Goal: Task Accomplishment & Management: Manage account settings

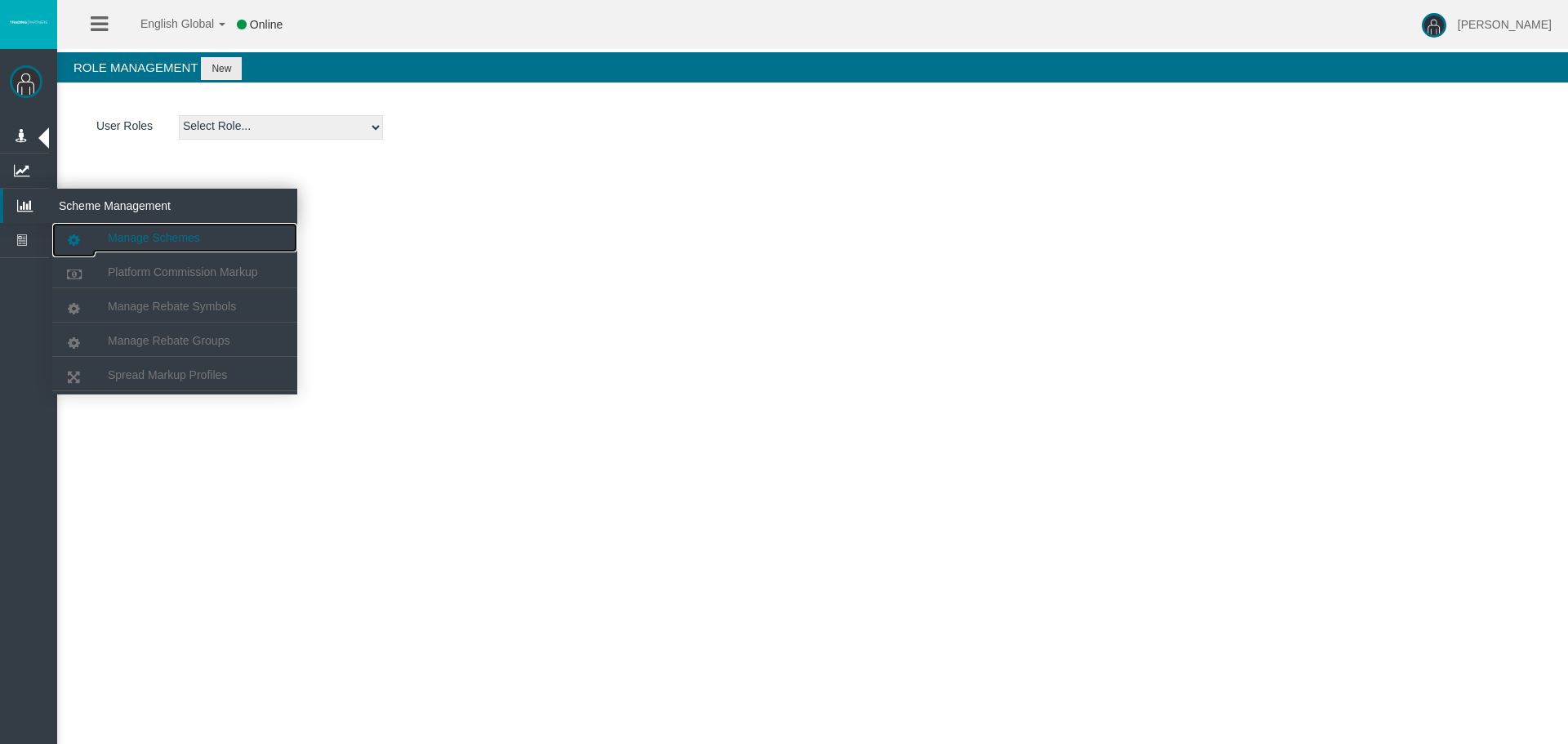
click at [141, 239] on span "Manage Schemes" at bounding box center [154, 238] width 92 height 13
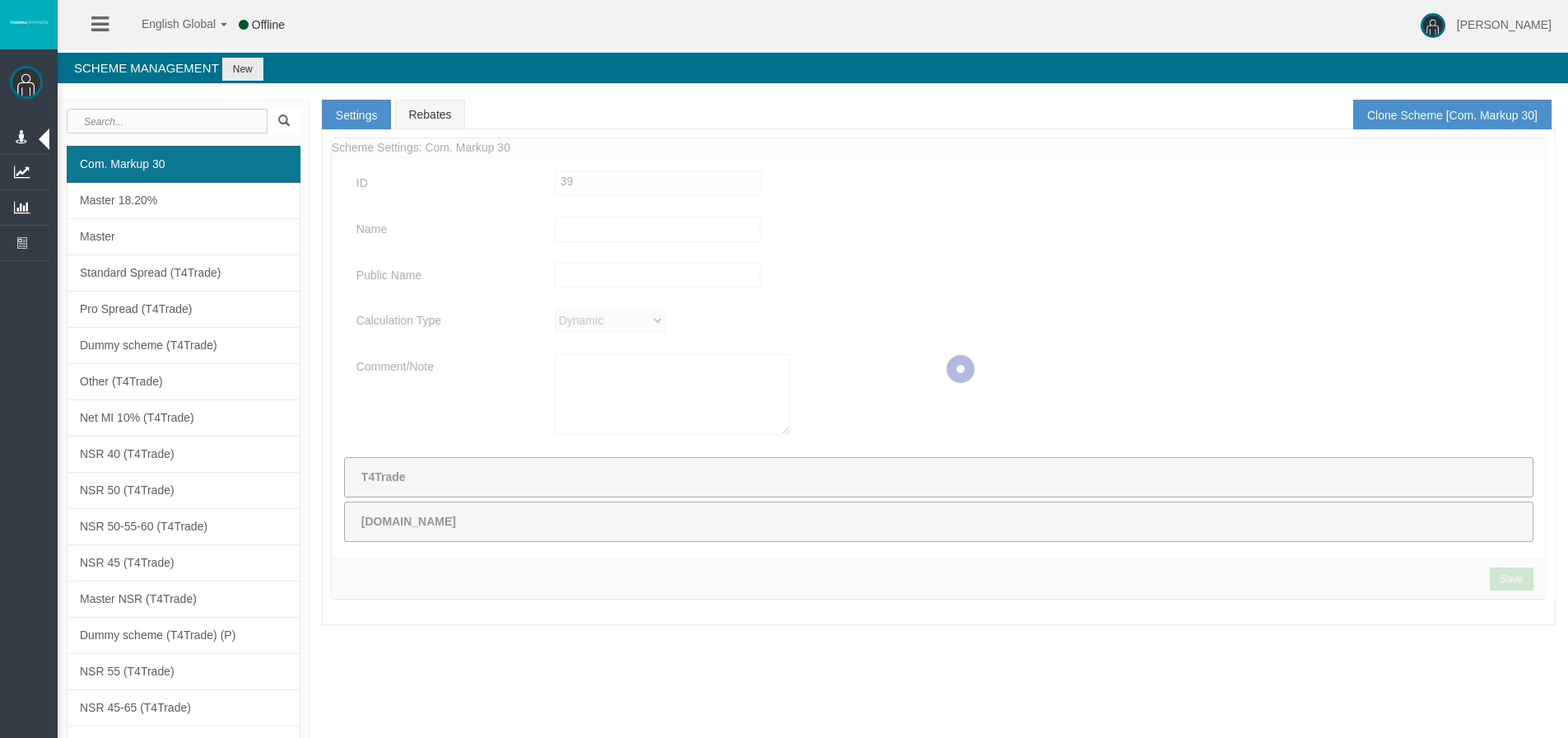
type input "Com. Markup 30"
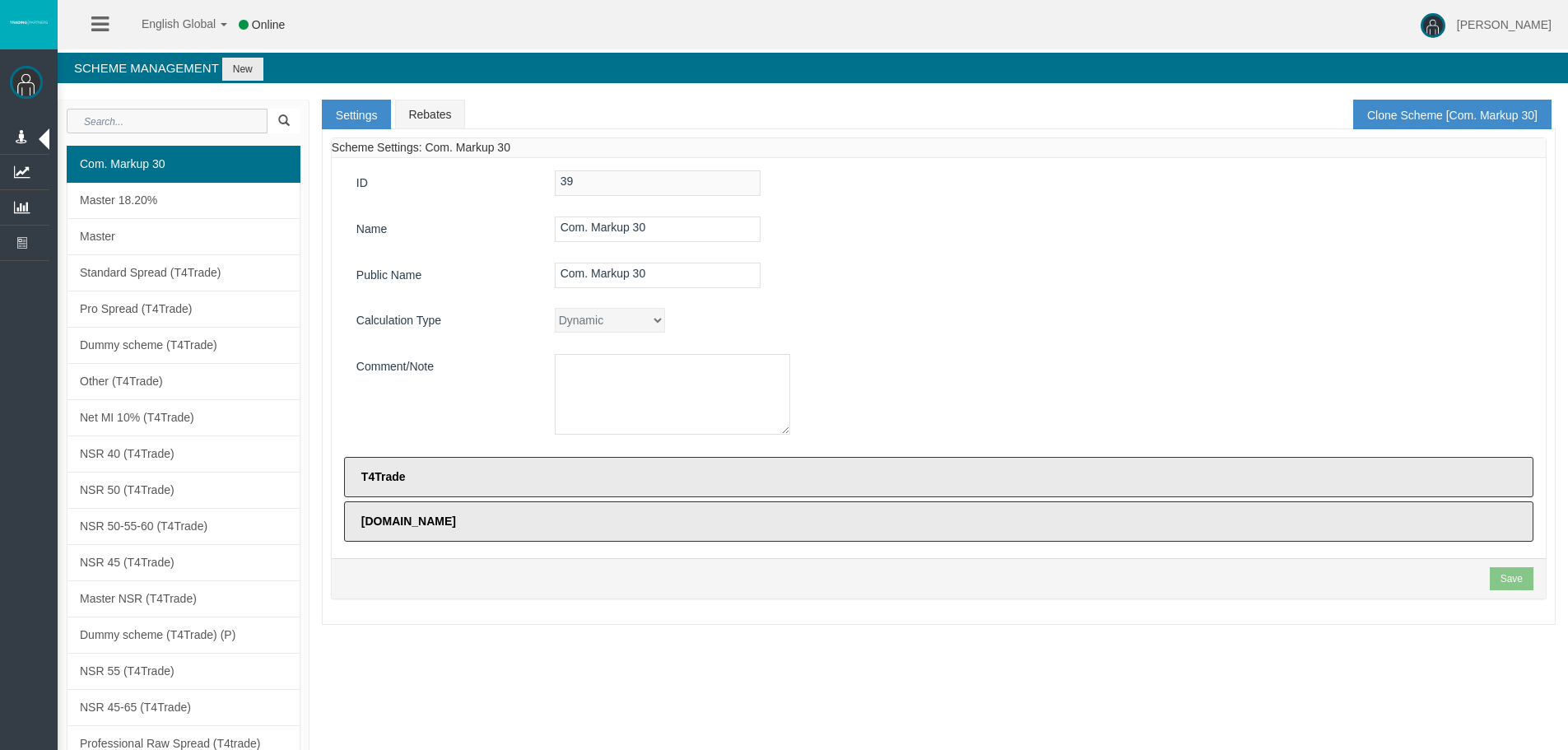
click at [137, 119] on input "text" at bounding box center [166, 121] width 200 height 25
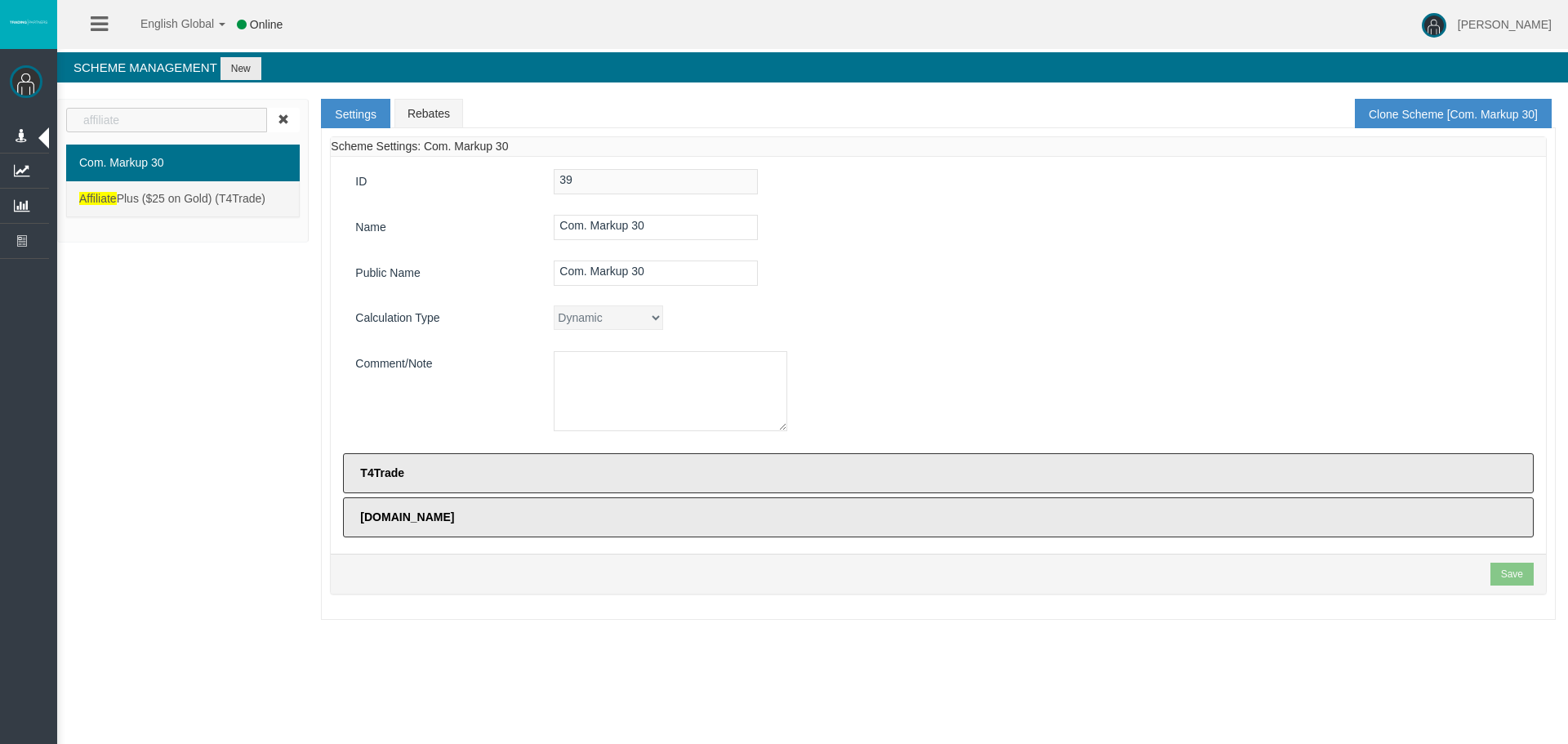
type input "affiliate"
click at [191, 198] on span "Affiliate Plus ($25 on Gold) (T4Trade)" at bounding box center [172, 199] width 187 height 13
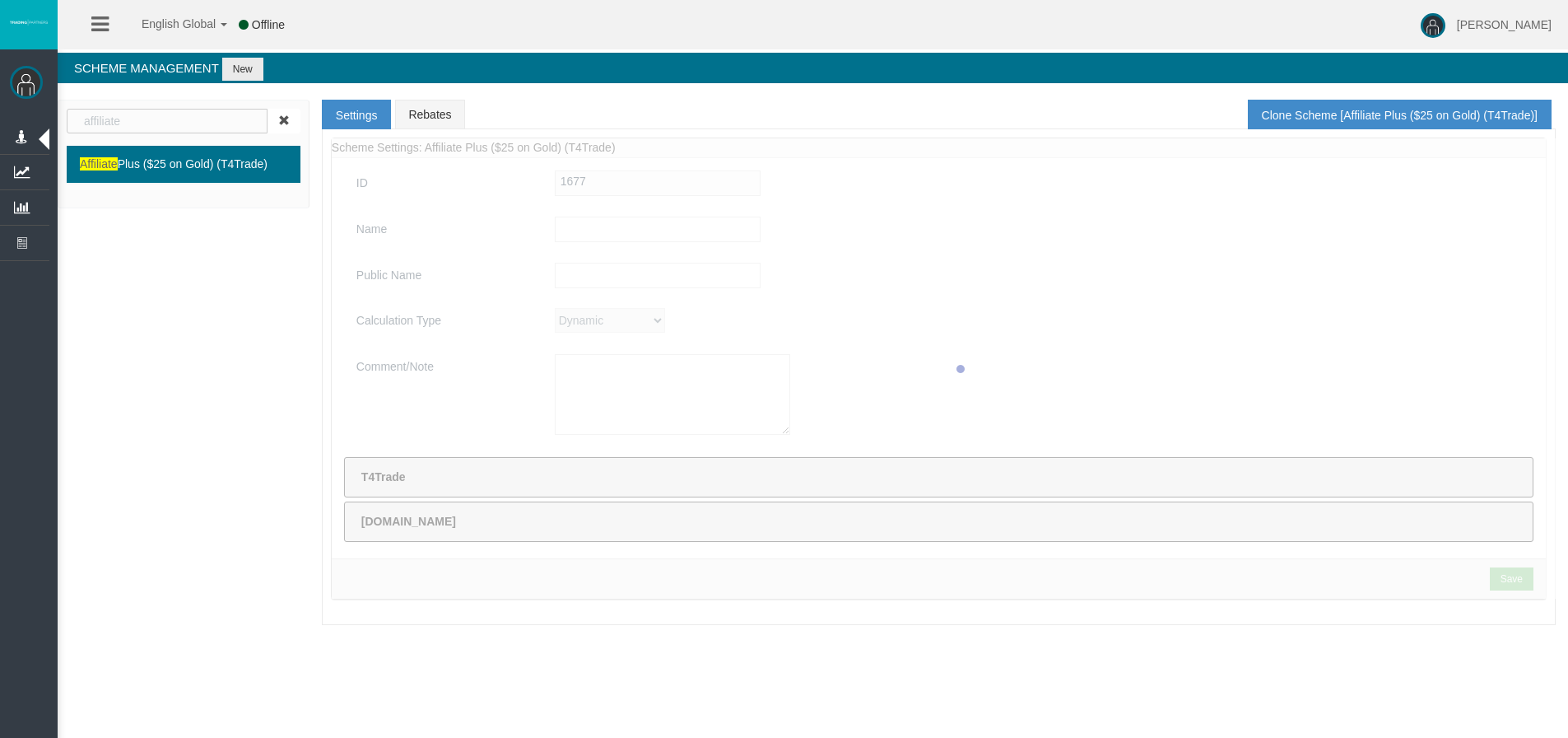
type input "Affiliate Plus ($25 on Gold) (T4Trade)"
type textarea "Affiliate Plus ($25 on Gold) (T4Trade)"
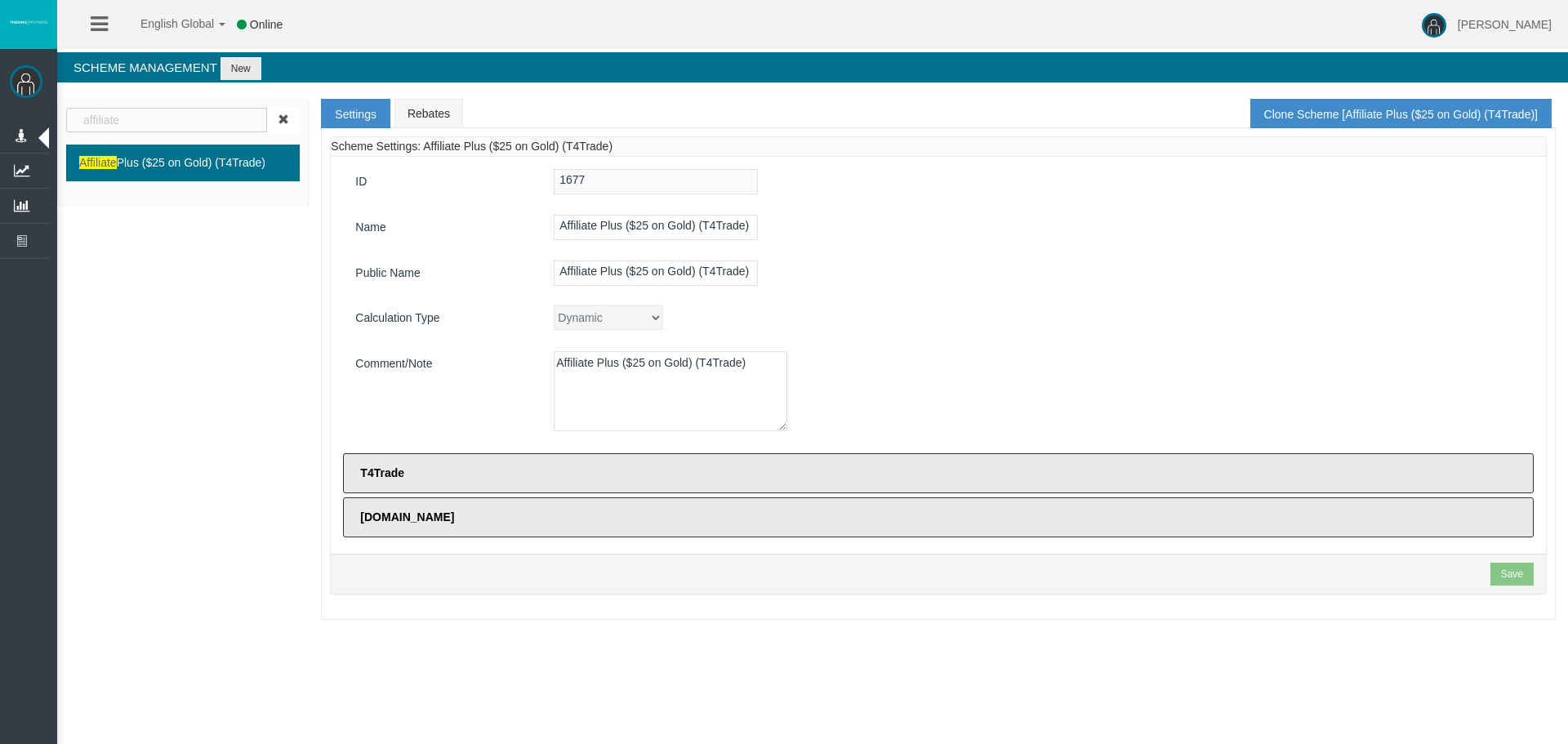
click at [435, 474] on label "T4Trade" at bounding box center [938, 473] width 1191 height 40
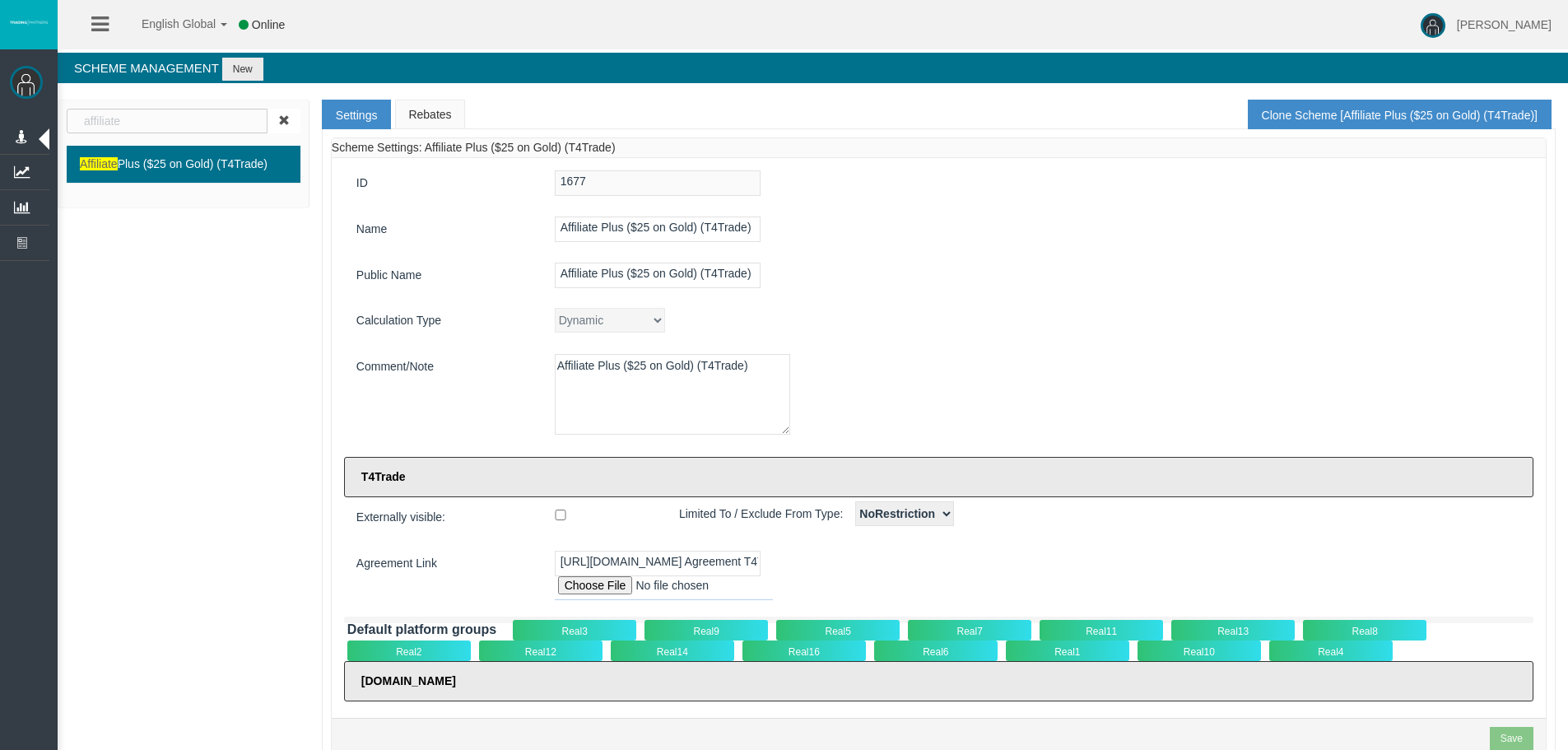
click at [441, 109] on link "Rebates" at bounding box center [429, 115] width 69 height 30
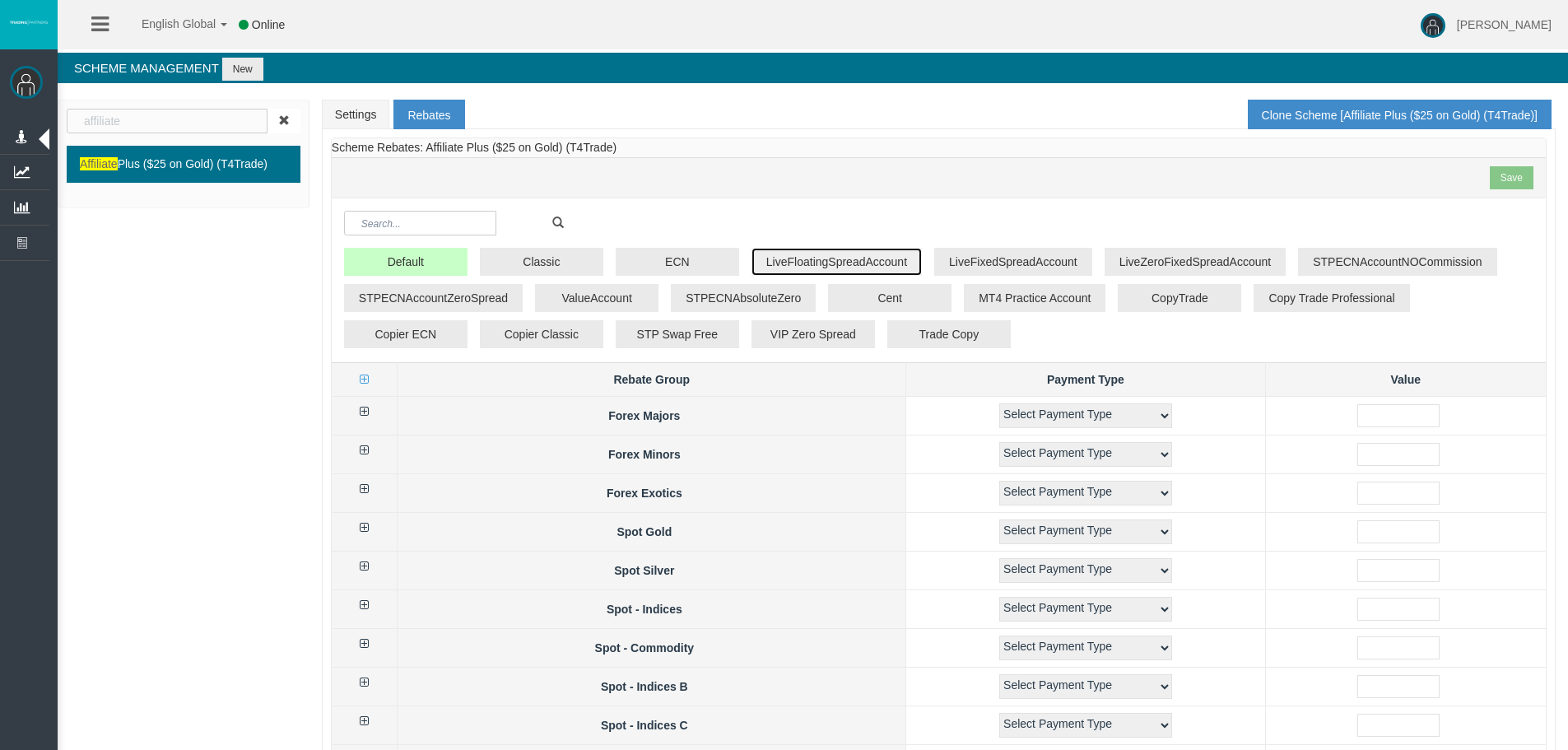
click at [804, 261] on button "LiveFloatingSpreadAccount" at bounding box center [837, 262] width 171 height 28
click at [363, 415] on th at bounding box center [364, 416] width 66 height 39
click at [367, 412] on icon at bounding box center [364, 412] width 9 height 12
select select "1"
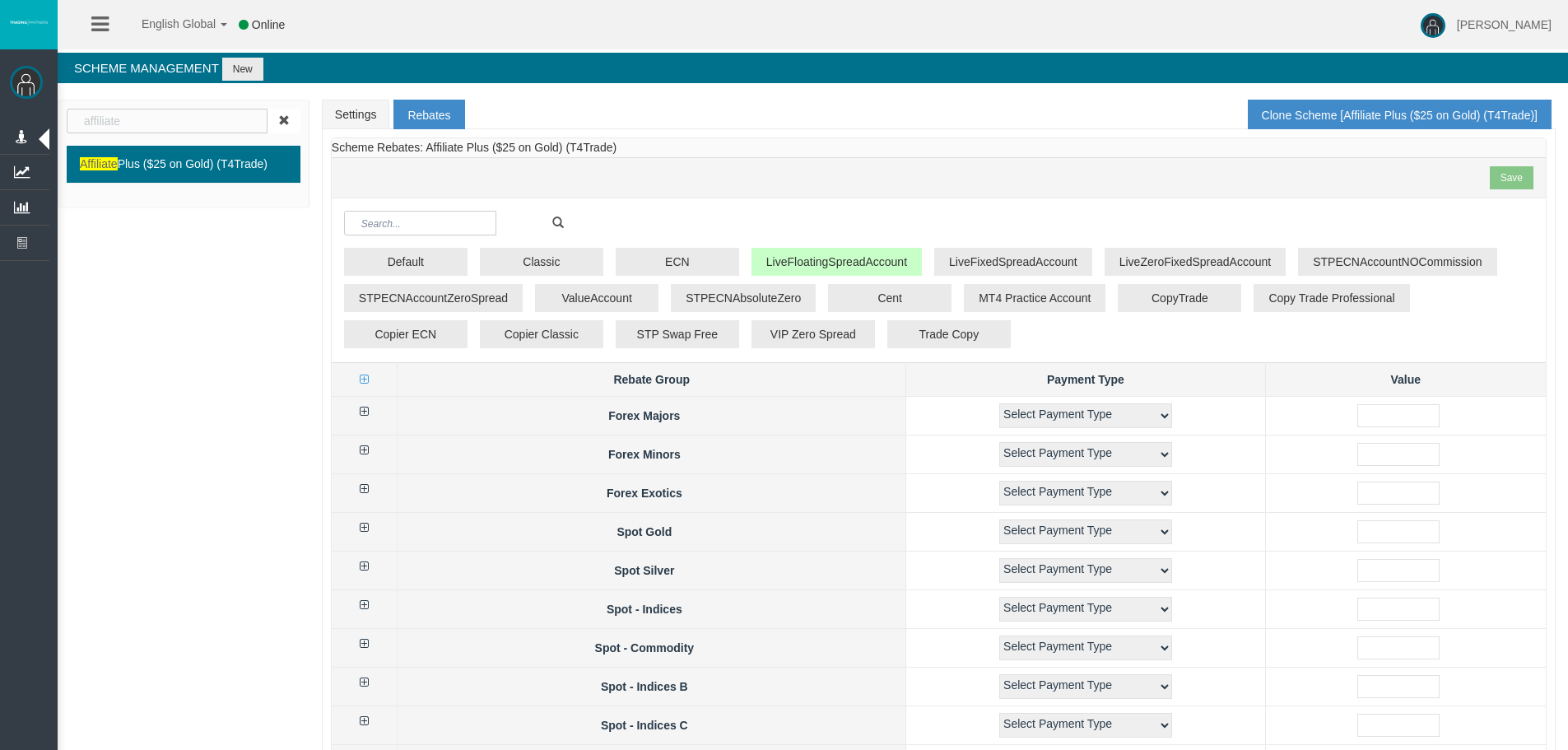
select select "1"
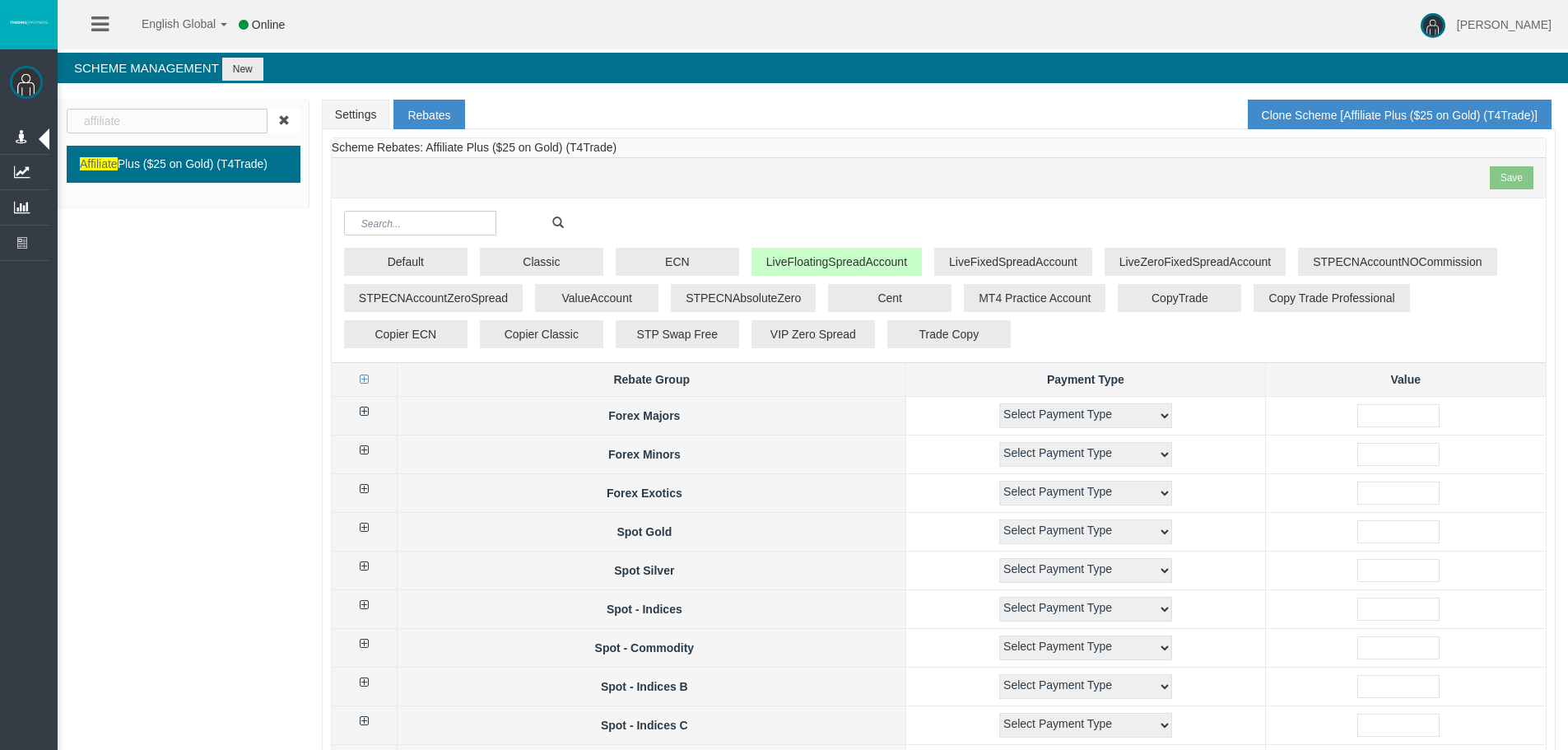
select select "1"
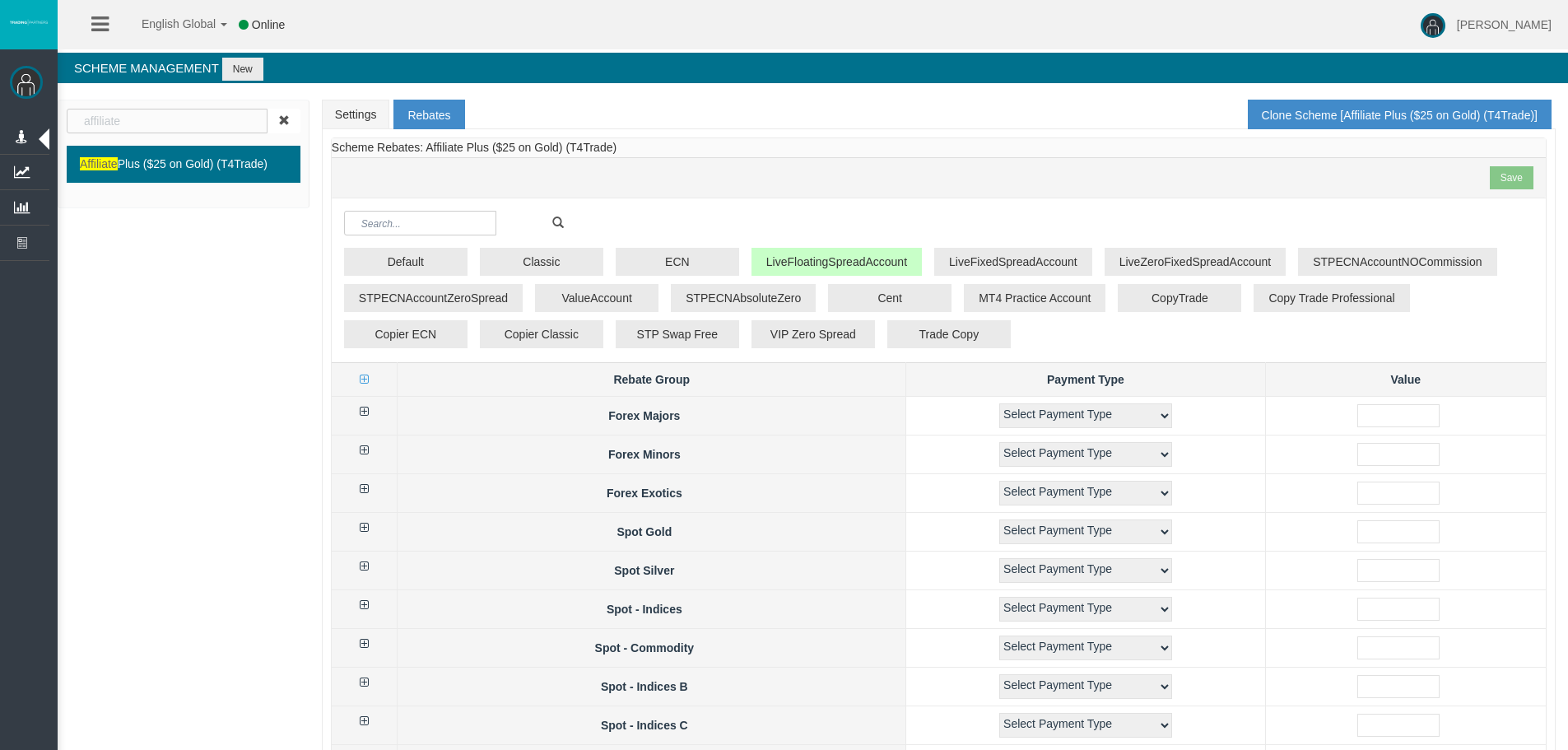
select select "1"
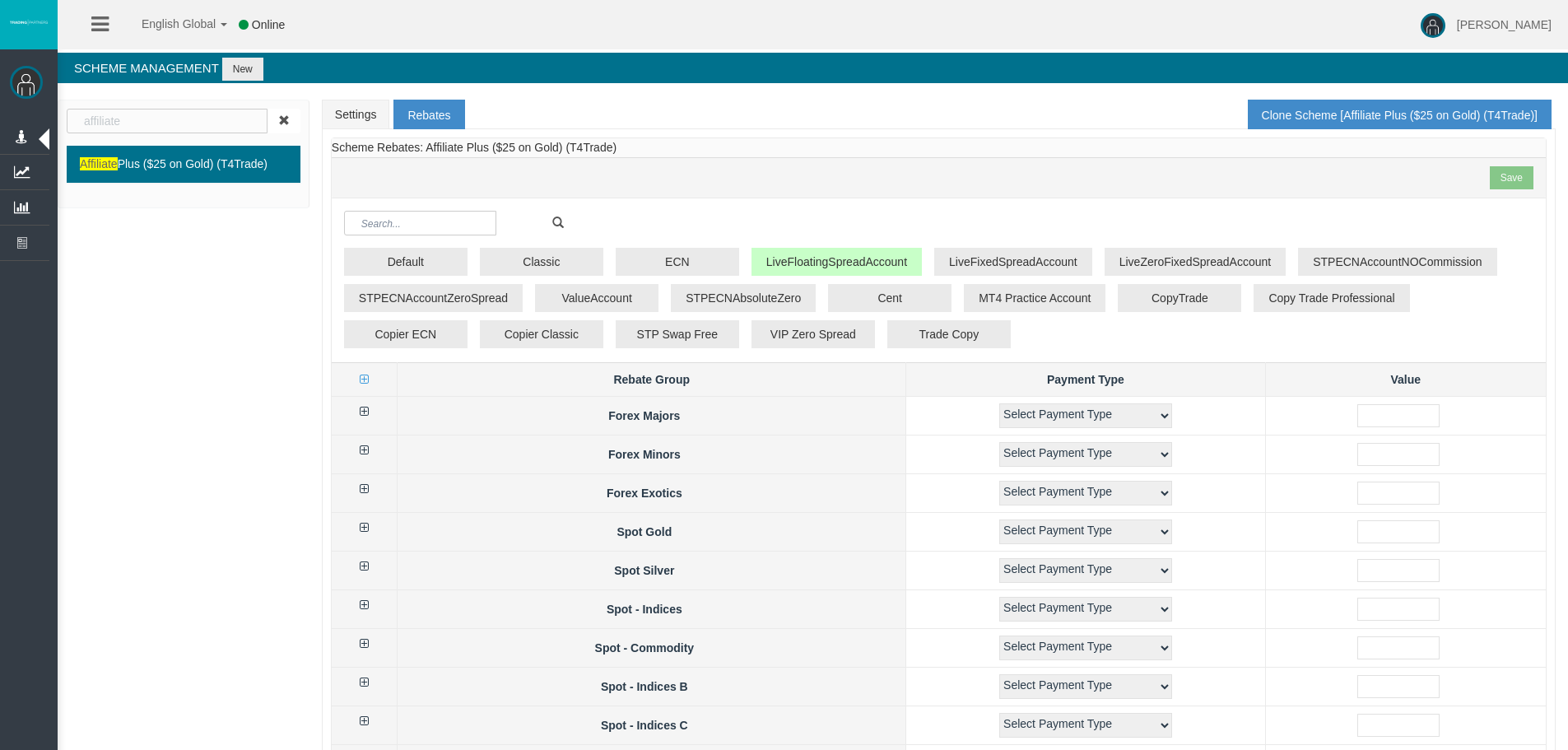
select select "1"
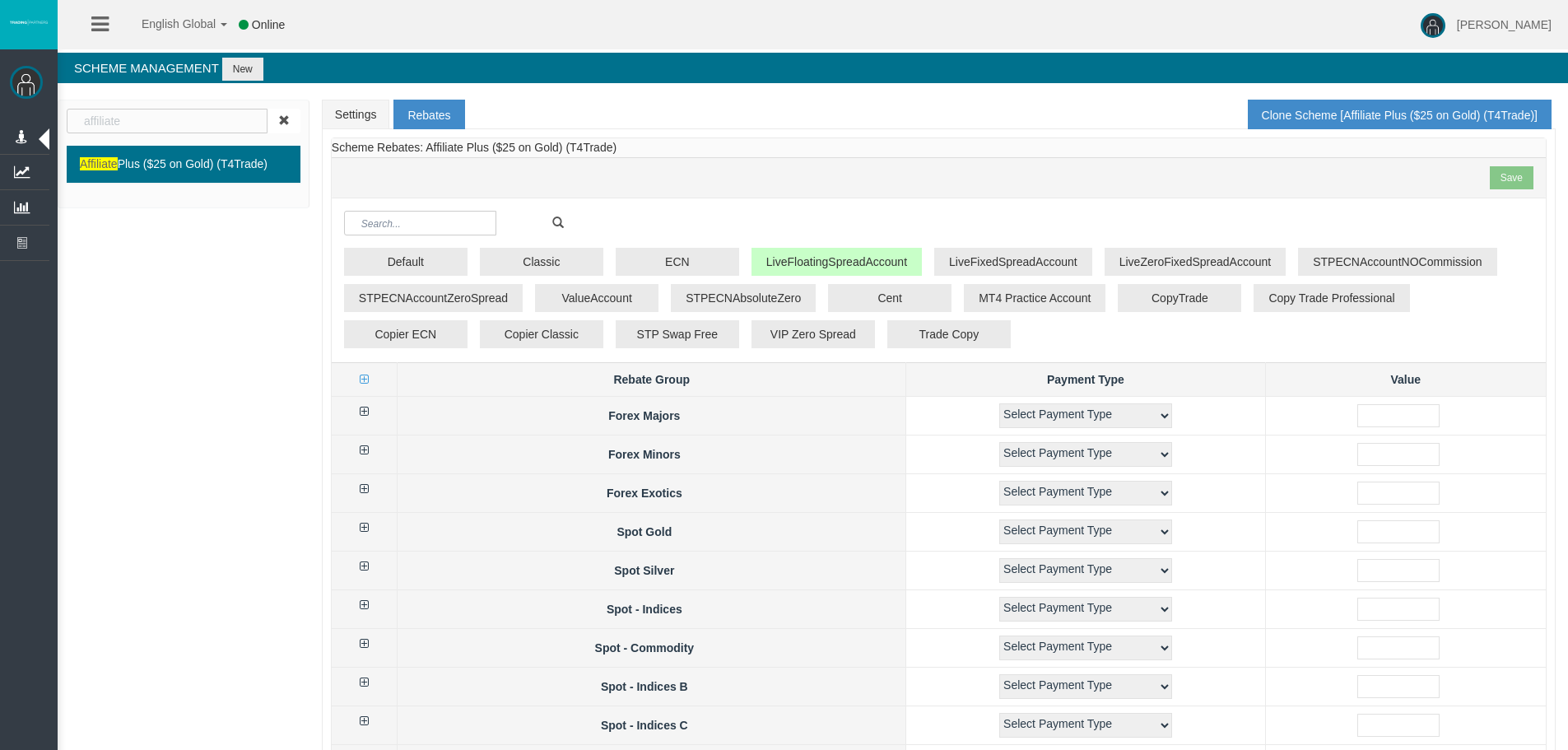
select select "1"
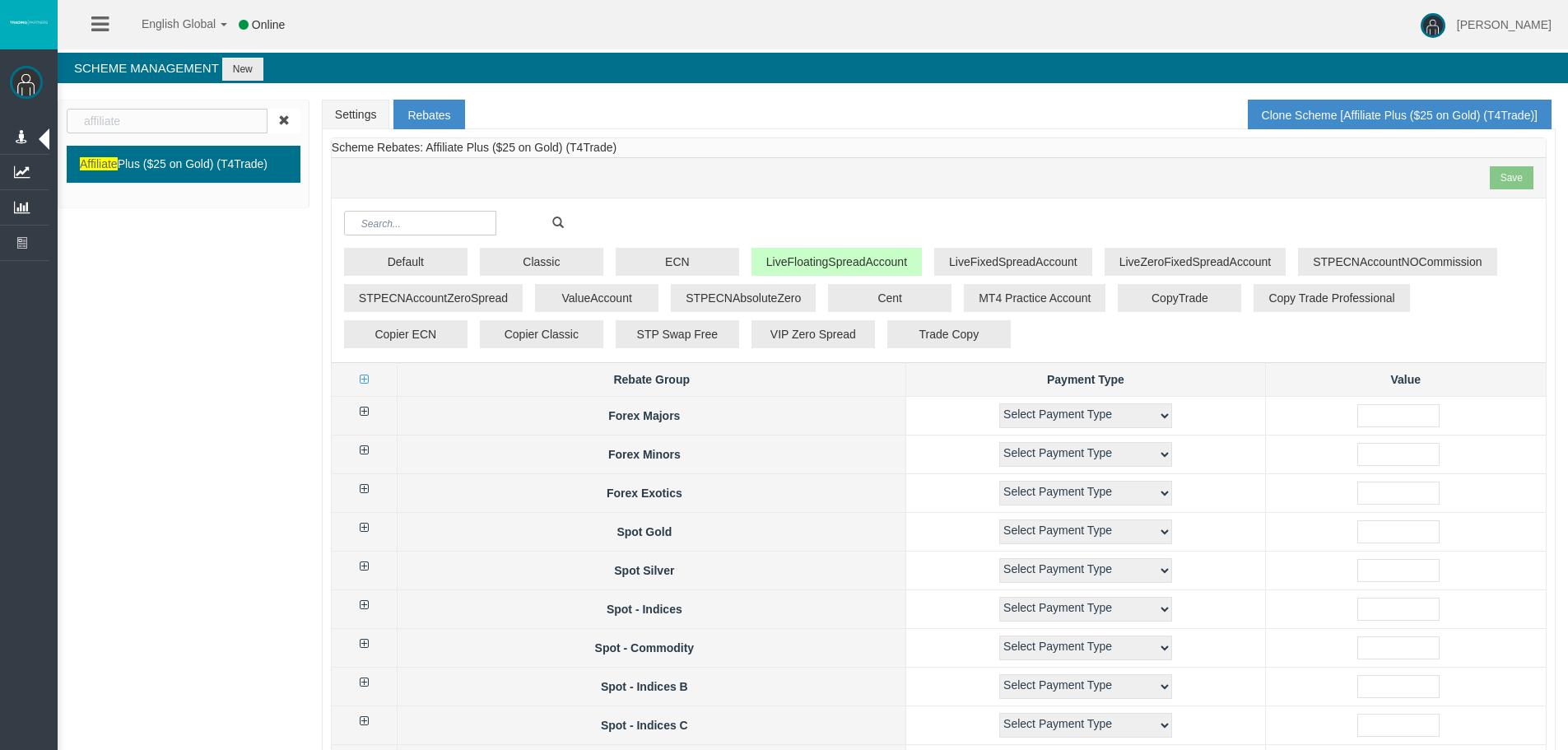
select select "1"
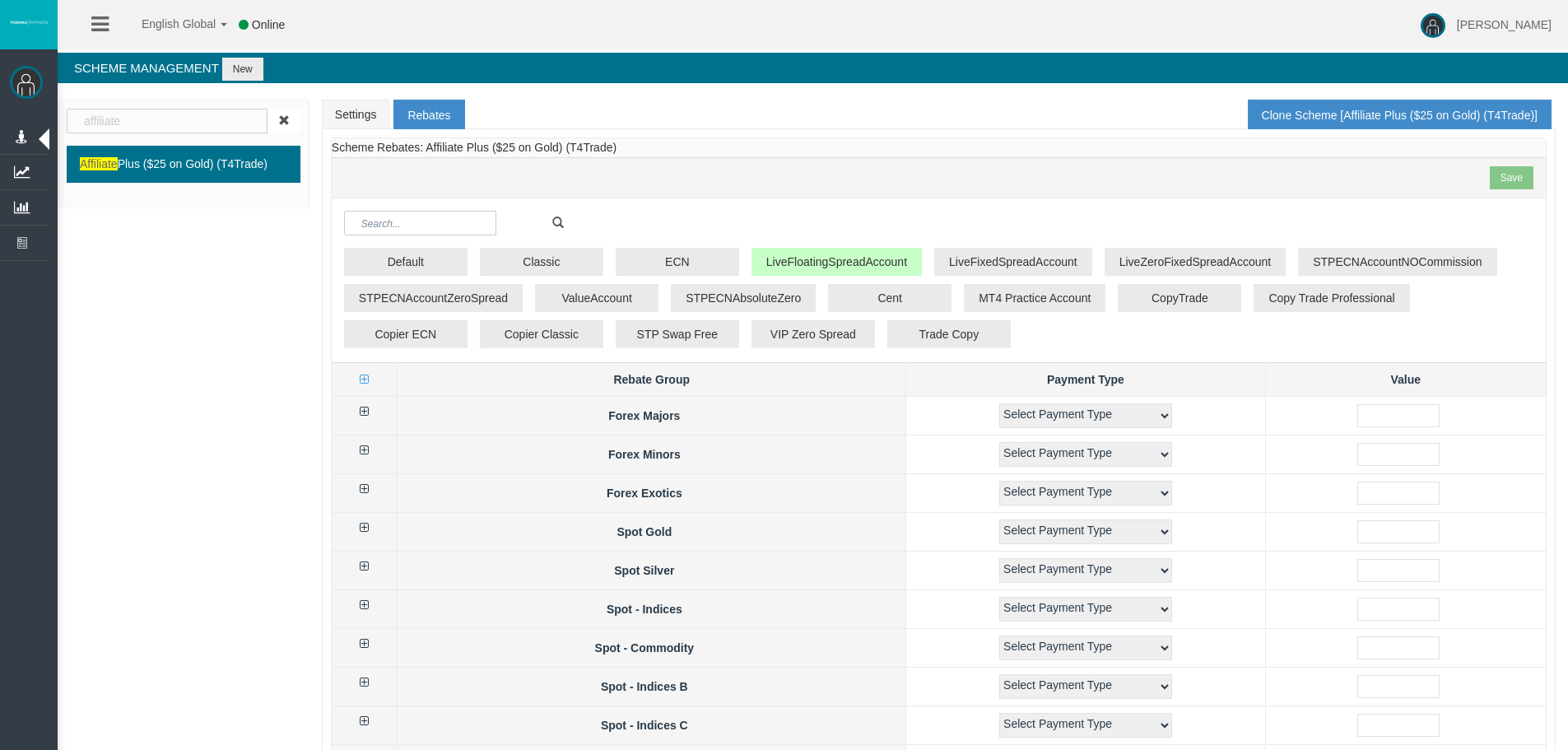
select select "1"
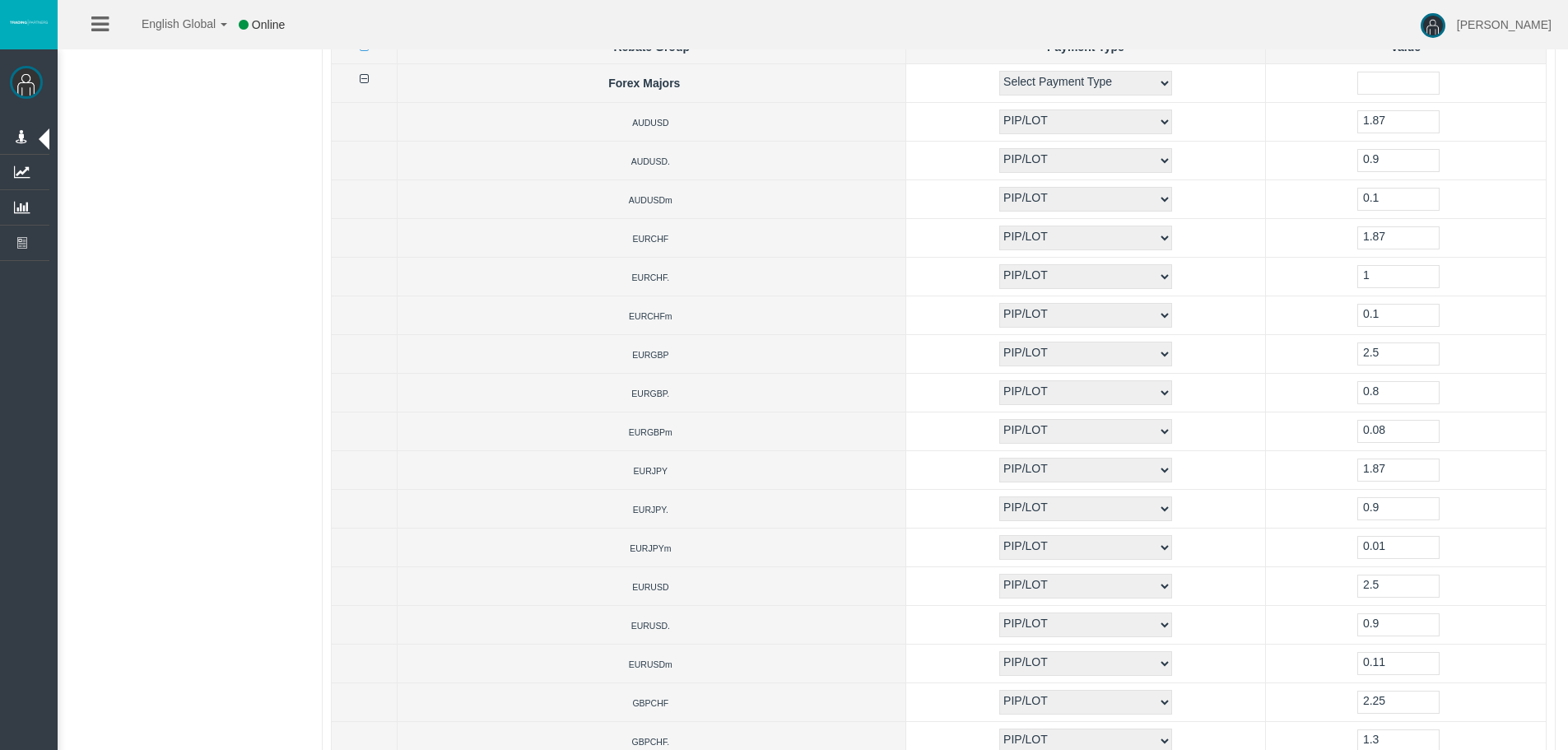
scroll to position [494, 0]
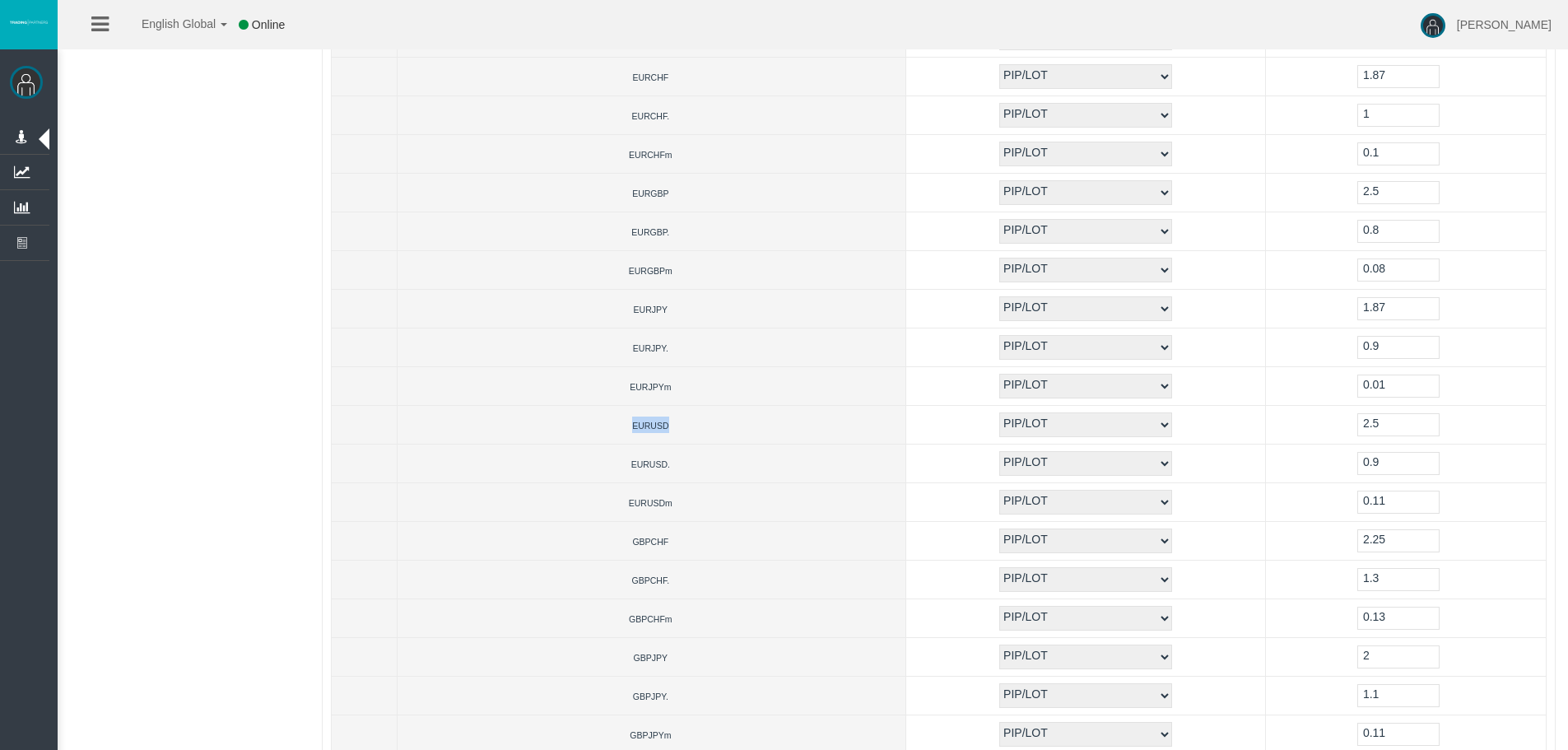
drag, startPoint x: 583, startPoint y: 432, endPoint x: 630, endPoint y: 432, distance: 47.0
click at [630, 432] on td "EURUSD" at bounding box center [652, 425] width 509 height 39
click at [712, 436] on td "EURUSD" at bounding box center [652, 425] width 509 height 39
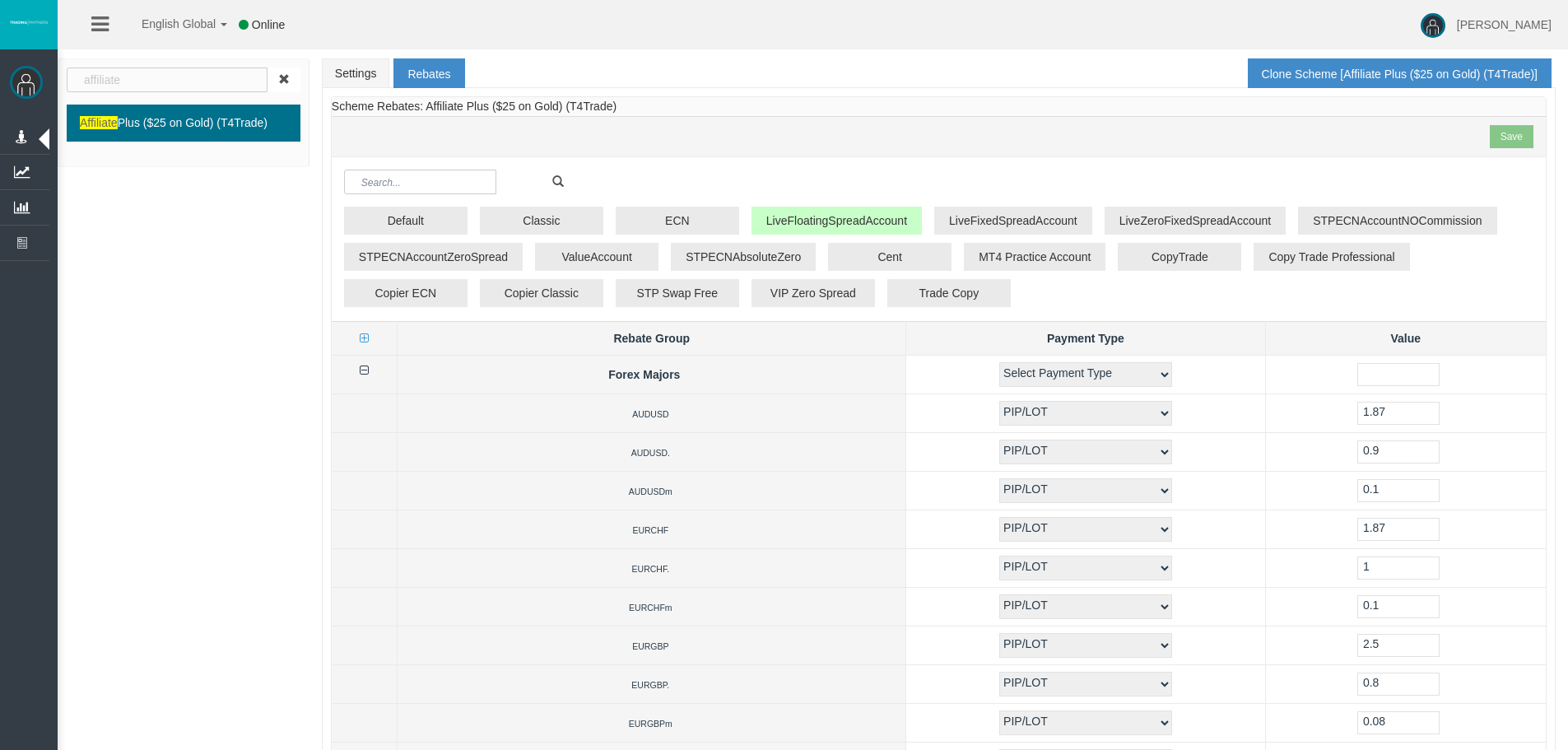
scroll to position [0, 0]
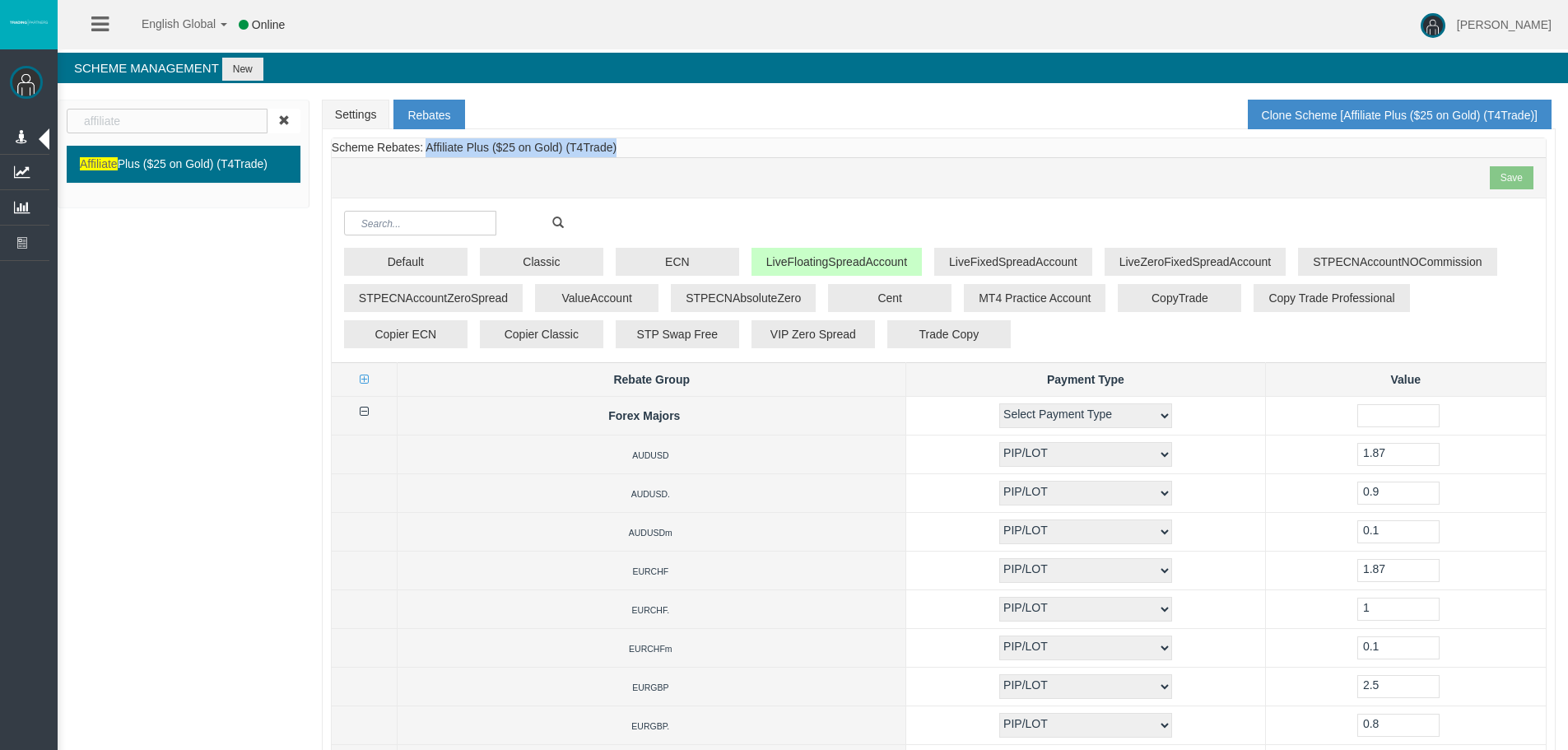
drag, startPoint x: 627, startPoint y: 150, endPoint x: 427, endPoint y: 156, distance: 200.1
click at [427, 156] on div "Scheme Rebates: Affiliate Plus ($25 on Gold) (T4Trade) Save" at bounding box center [939, 168] width 1214 height 60
copy span "Affiliate Plus ($25 on Gold) (T4Trade)"
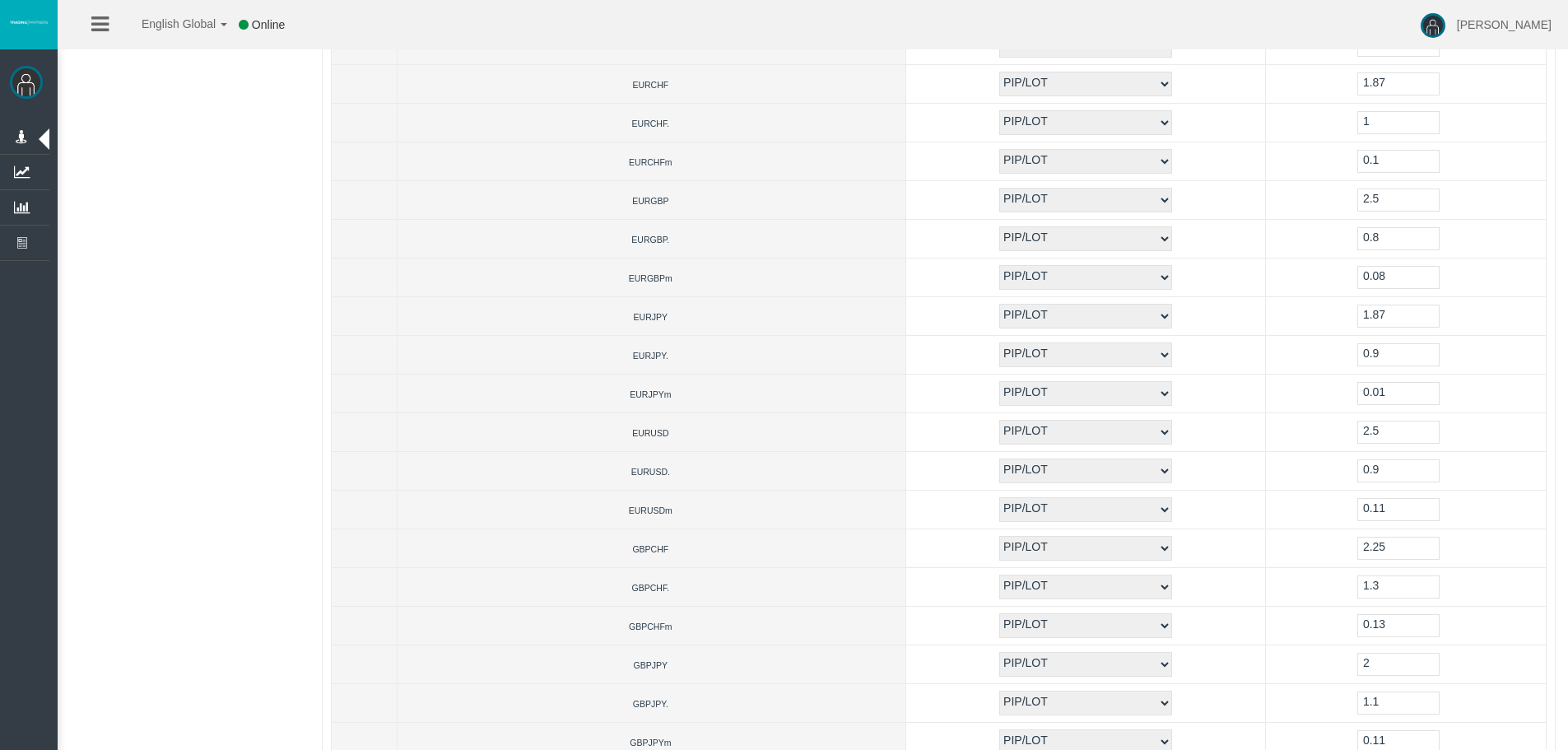
scroll to position [494, 0]
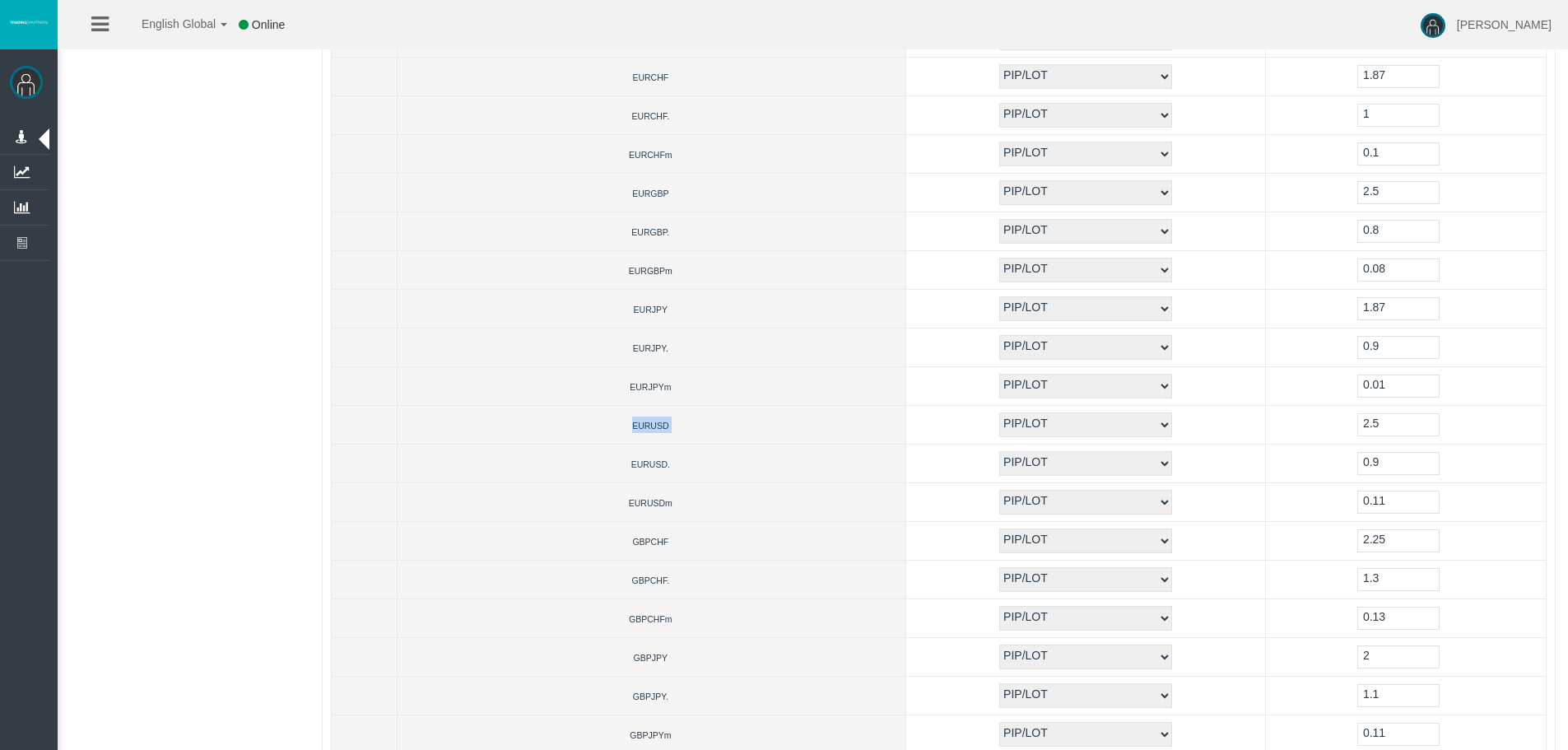
drag, startPoint x: 644, startPoint y: 426, endPoint x: 588, endPoint y: 426, distance: 56.0
click at [588, 426] on td "EURUSD" at bounding box center [652, 425] width 509 height 39
drag, startPoint x: 648, startPoint y: 648, endPoint x: 606, endPoint y: 643, distance: 42.3
click at [603, 644] on td "GBPJPY" at bounding box center [652, 657] width 509 height 39
